Goal: Obtain resource: Obtain resource

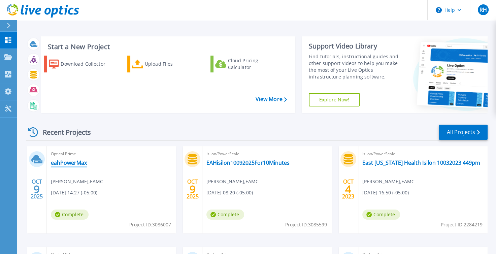
click at [69, 165] on link "eahPowerMax" at bounding box center [69, 162] width 36 height 7
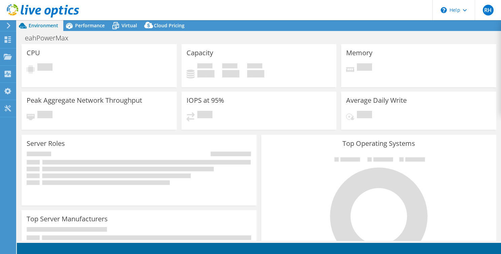
select select "USD"
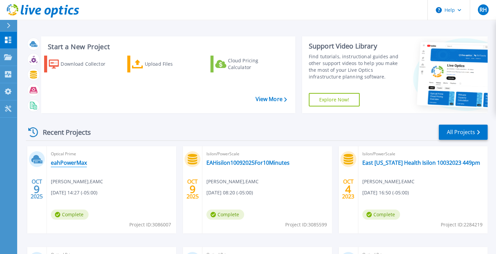
click at [69, 165] on link "eahPowerMax" at bounding box center [69, 162] width 36 height 7
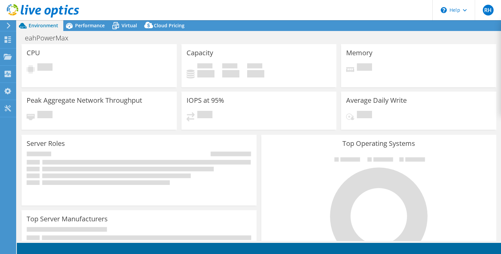
select select "USD"
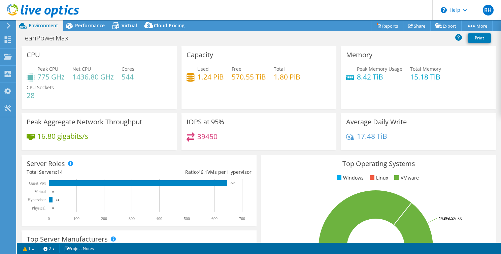
click at [75, 53] on div "CPU Peak CPU 775 GHz Net CPU 1436.80 GHz Cores 544 CPU Sockets 28" at bounding box center [99, 77] width 155 height 63
click at [441, 28] on link "Export" at bounding box center [445, 26] width 31 height 10
click at [380, 25] on link "Reports" at bounding box center [387, 26] width 32 height 10
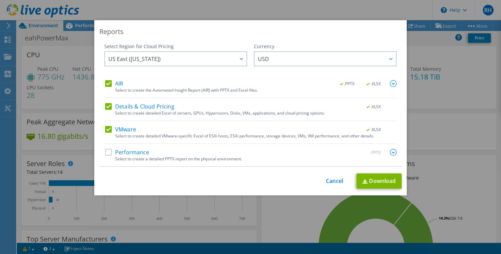
click at [105, 81] on label "AIR" at bounding box center [114, 83] width 18 height 7
click at [0, 0] on input "AIR" at bounding box center [0, 0] width 0 height 0
click at [105, 108] on label "Details & Cloud Pricing" at bounding box center [139, 106] width 69 height 7
click at [0, 0] on input "Details & Cloud Pricing" at bounding box center [0, 0] width 0 height 0
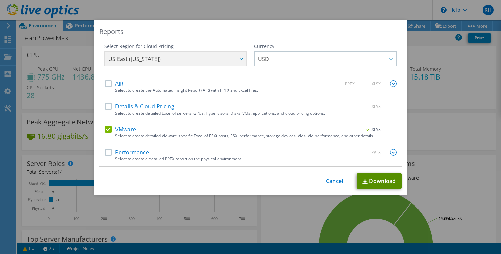
click at [376, 181] on link "Download" at bounding box center [378, 180] width 45 height 15
click at [291, 3] on div "Reports Select Region for Cloud Pricing Asia Pacific (Hong Kong) Asia Pacific (…" at bounding box center [250, 127] width 501 height 254
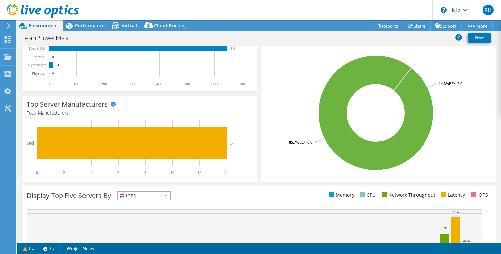
scroll to position [213, 0]
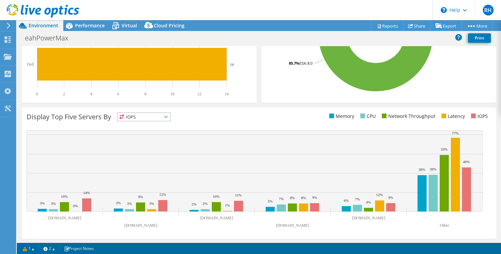
click at [168, 117] on icon at bounding box center [165, 117] width 3 height 2
click at [221, 120] on div "Display Top Five Servers By IOPS IOPS" at bounding box center [143, 117] width 232 height 11
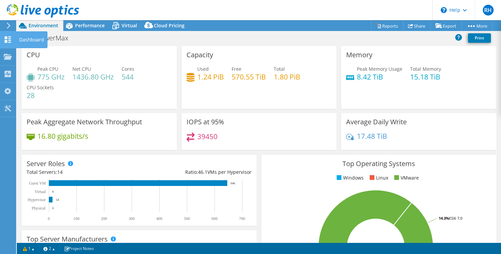
click at [8, 36] on icon at bounding box center [8, 39] width 8 height 6
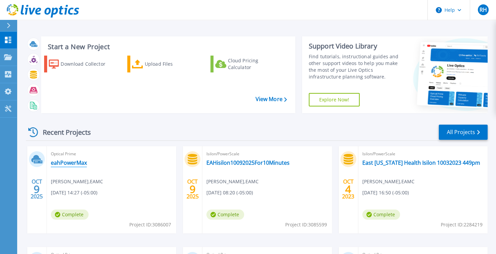
click at [58, 161] on link "eahPowerMax" at bounding box center [69, 162] width 36 height 7
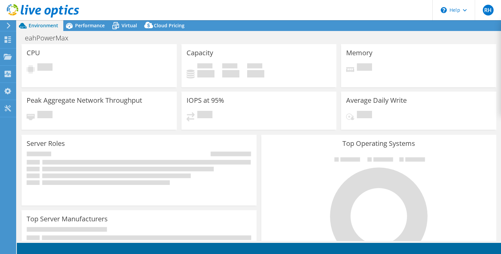
select select "USD"
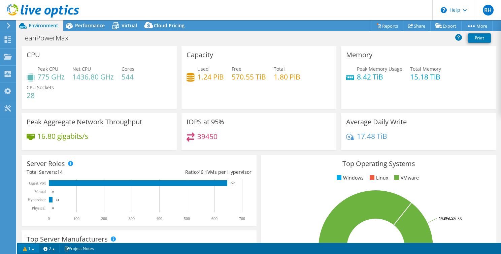
click at [34, 248] on link "1" at bounding box center [28, 248] width 21 height 8
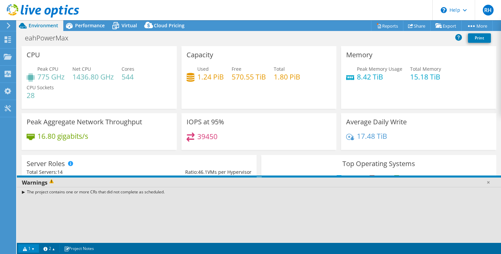
click at [0, 143] on html "RH End User [PERSON_NAME] [PERSON_NAME][EMAIL_ADDRESS][PERSON_NAME][DOMAIN_NAME…" at bounding box center [250, 127] width 501 height 254
click at [35, 249] on link "1" at bounding box center [28, 248] width 21 height 8
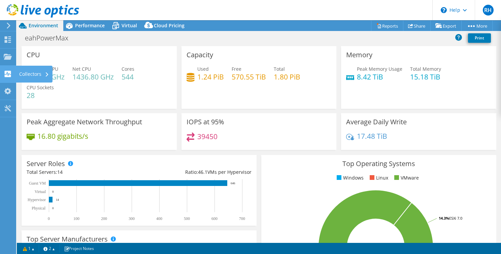
click at [40, 76] on div "Collectors" at bounding box center [34, 74] width 37 height 17
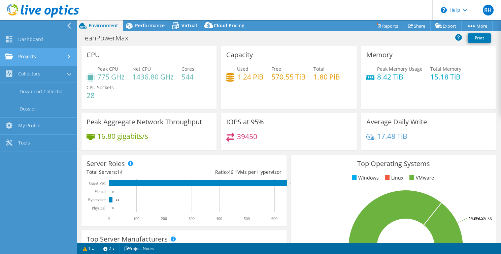
click at [38, 58] on link "Projects" at bounding box center [38, 56] width 77 height 17
